Goal: Task Accomplishment & Management: Use online tool/utility

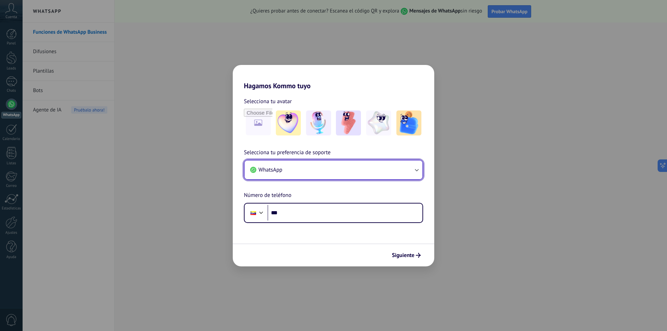
click at [404, 171] on button "WhatsApp" at bounding box center [333, 169] width 178 height 19
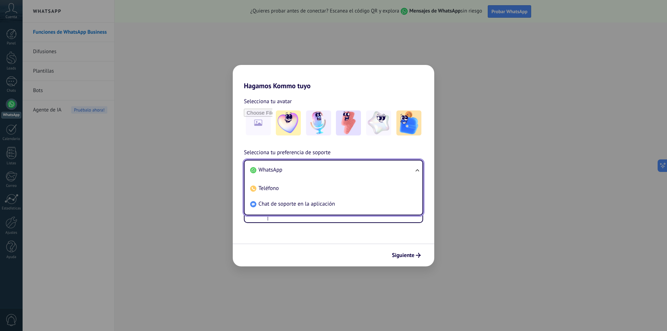
click at [333, 174] on li "WhatsApp" at bounding box center [331, 170] width 169 height 16
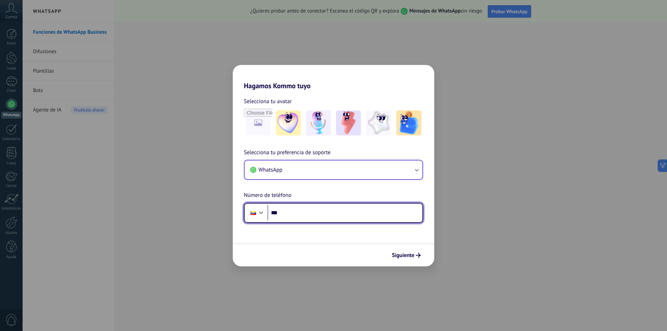
click at [319, 211] on input "***" at bounding box center [344, 213] width 155 height 16
type input "**"
click at [264, 209] on div at bounding box center [261, 212] width 8 height 8
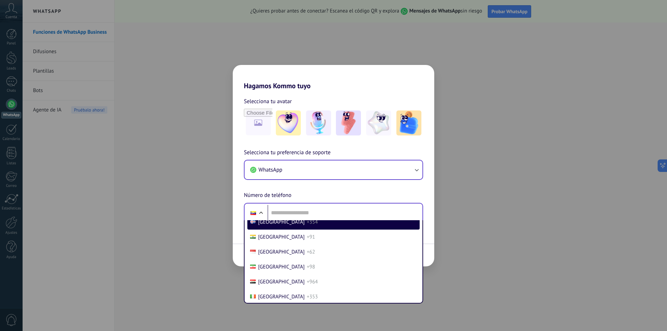
scroll to position [1275, 0]
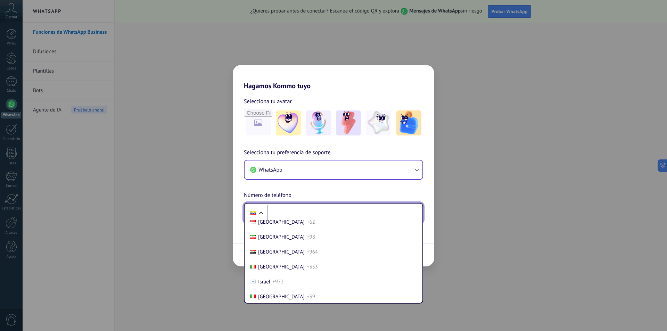
click at [290, 205] on input "tel" at bounding box center [344, 213] width 155 height 16
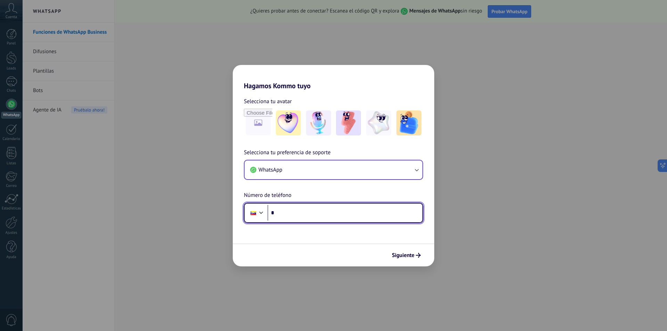
click at [262, 212] on div at bounding box center [261, 212] width 8 height 8
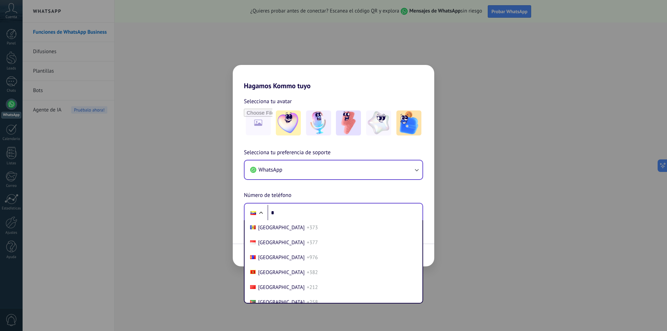
scroll to position [1767, 0]
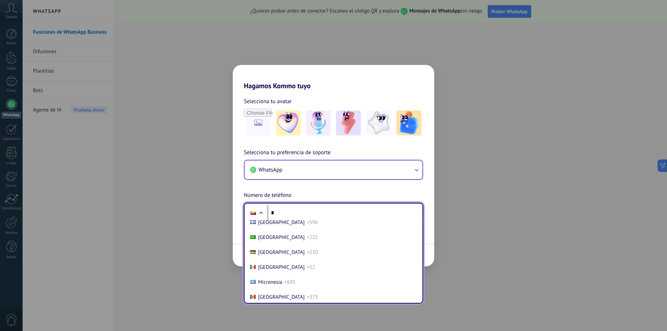
click at [279, 263] on li "Mexico +52" at bounding box center [333, 267] width 172 height 15
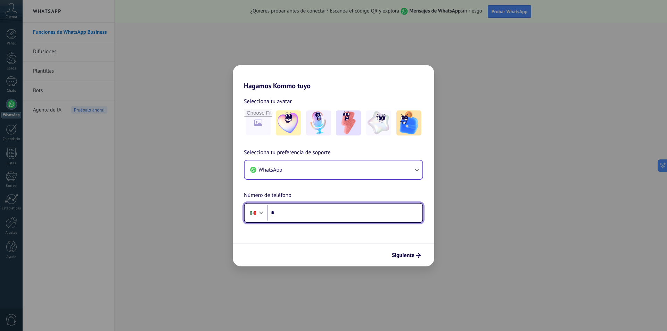
click at [288, 210] on input "*" at bounding box center [344, 213] width 155 height 16
type input "**********"
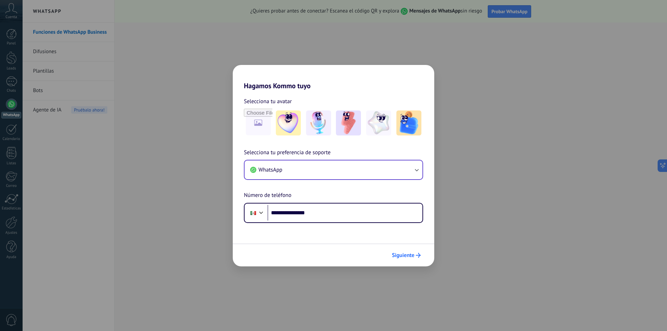
click at [403, 258] on span "Siguiente" at bounding box center [403, 255] width 23 height 5
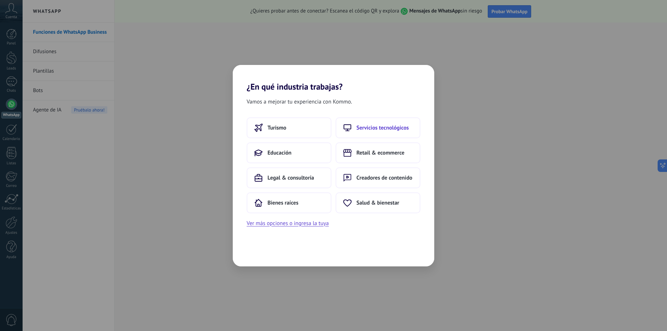
click at [385, 132] on button "Servicios tecnológicos" at bounding box center [377, 127] width 85 height 21
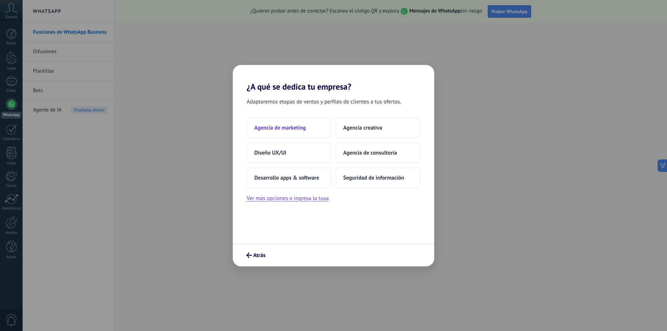
click at [311, 125] on button "Agencia de marketing" at bounding box center [289, 127] width 85 height 21
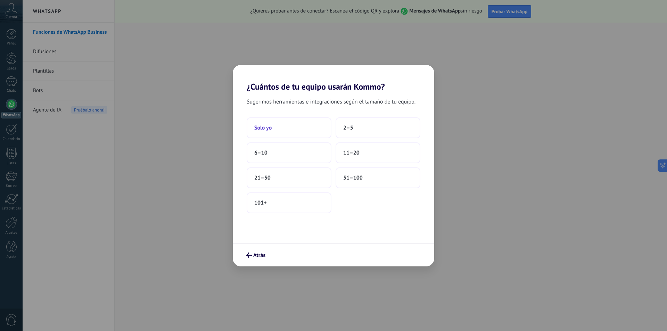
click at [287, 129] on button "Solo yo" at bounding box center [289, 127] width 85 height 21
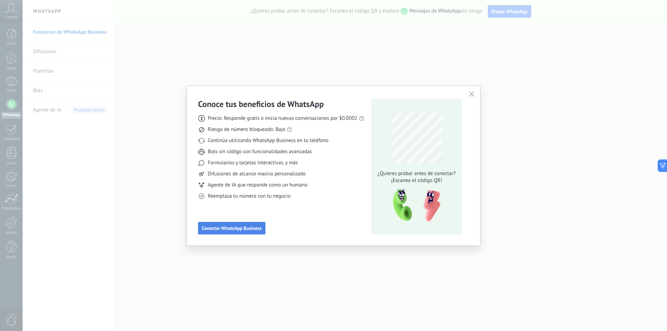
click at [254, 231] on button "Conectar WhatsApp Business" at bounding box center [231, 228] width 67 height 13
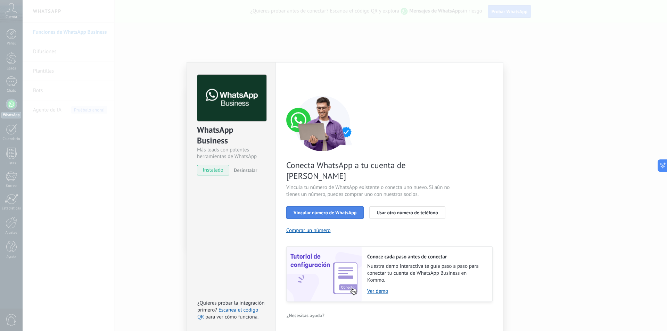
click at [334, 206] on button "Vincular número de WhatsApp" at bounding box center [324, 212] width 77 height 13
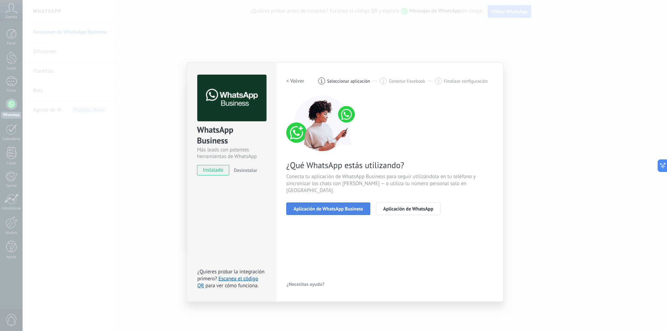
click at [332, 205] on button "Aplicación de WhatsApp Business" at bounding box center [328, 208] width 84 height 13
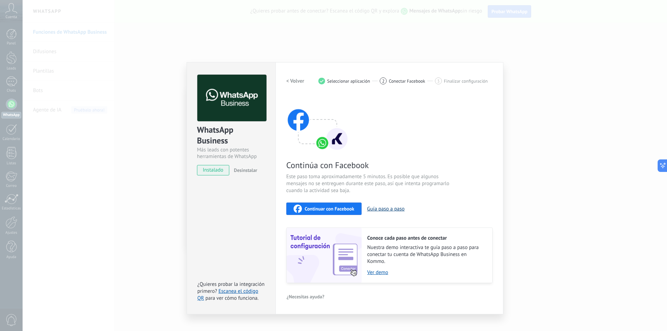
click at [371, 209] on button "Guía paso a paso" at bounding box center [386, 209] width 38 height 7
click at [315, 206] on span "Continuar con Facebook" at bounding box center [330, 208] width 50 height 5
